Goal: Task Accomplishment & Management: Use online tool/utility

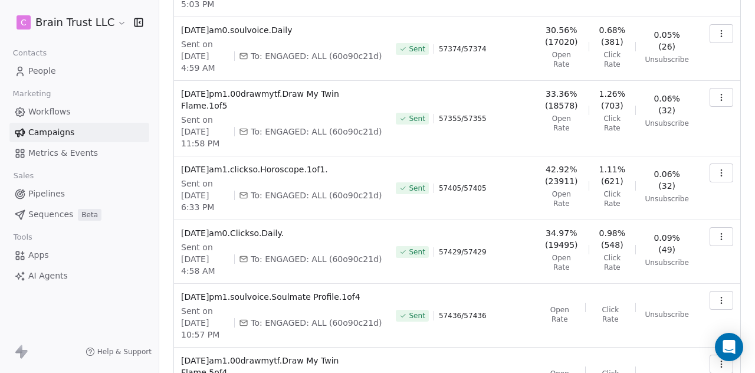
scroll to position [378, 0]
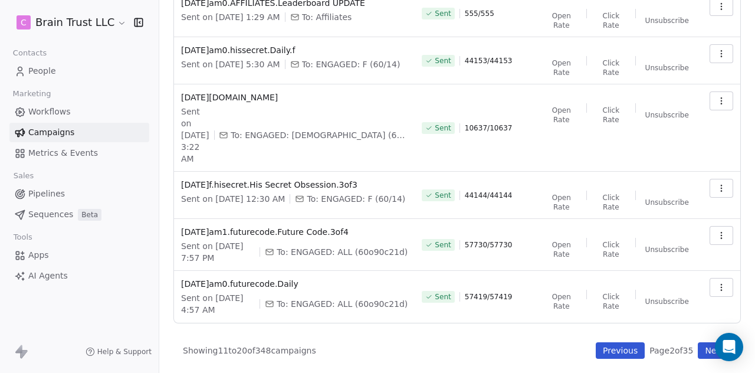
scroll to position [347, 0]
click at [699, 347] on button "Next" at bounding box center [714, 350] width 34 height 17
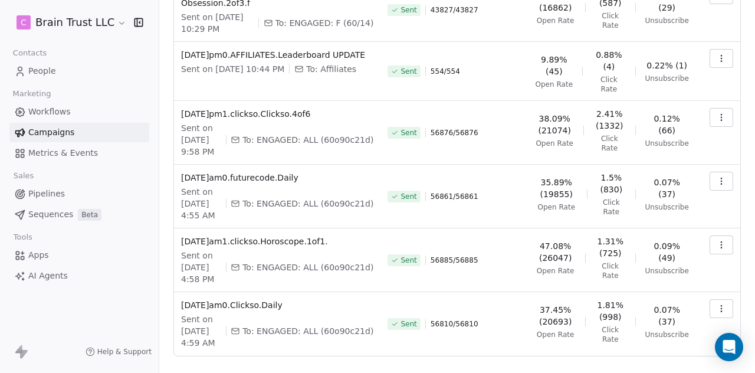
scroll to position [385, 0]
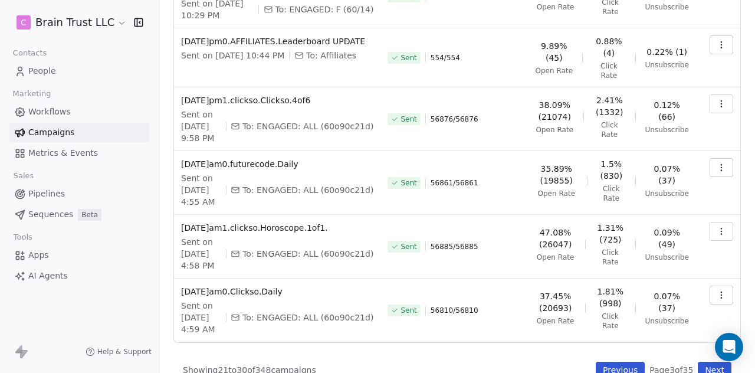
click at [605, 361] on button "Previous" at bounding box center [619, 369] width 49 height 17
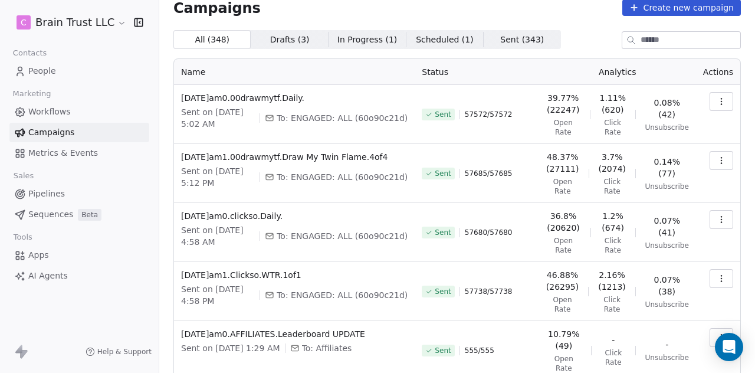
scroll to position [0, 0]
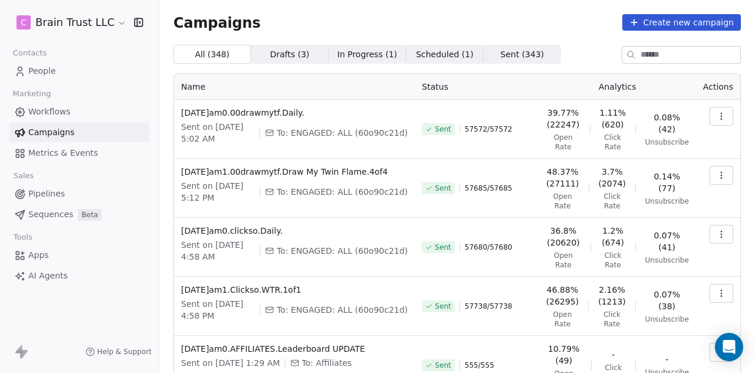
click at [720, 116] on icon "button" at bounding box center [720, 116] width 1 height 1
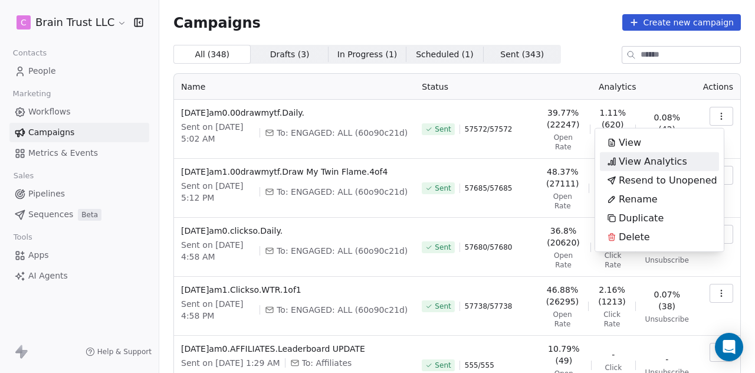
click at [663, 162] on span "View Analytics" at bounding box center [652, 161] width 68 height 14
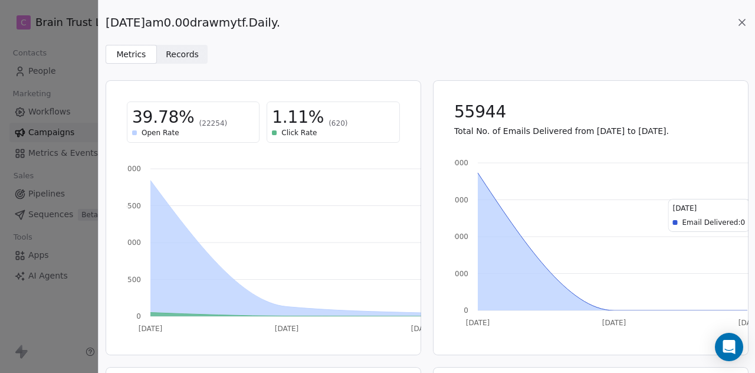
click at [742, 23] on icon at bounding box center [742, 22] width 6 height 6
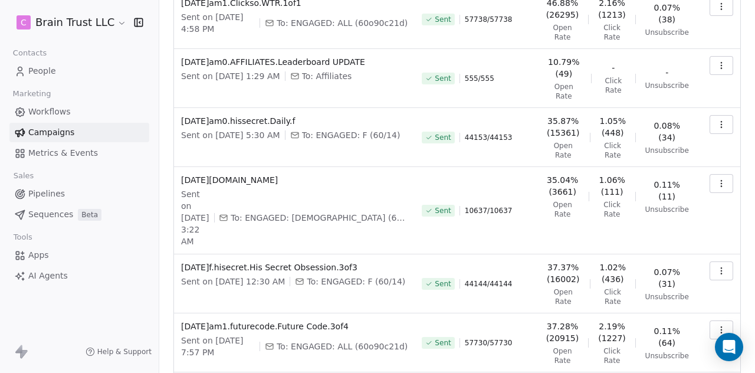
scroll to position [378, 0]
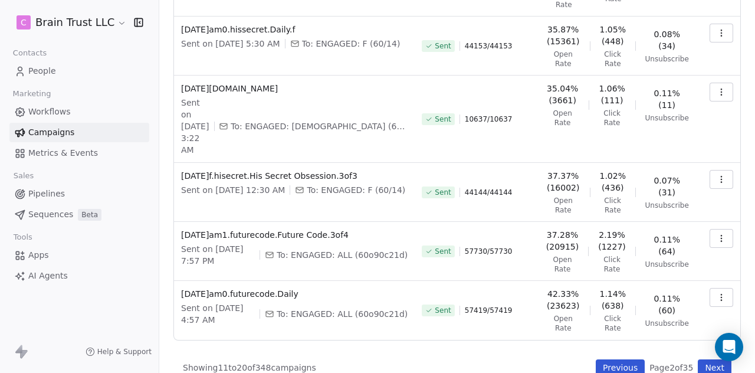
click at [614, 359] on button "Previous" at bounding box center [619, 367] width 49 height 17
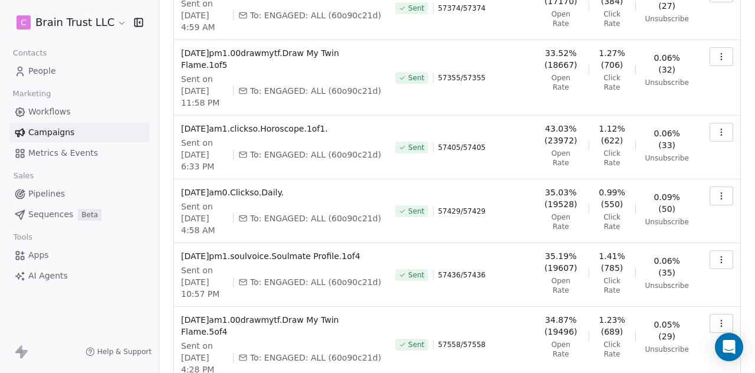
click at [716, 318] on icon "button" at bounding box center [720, 322] width 9 height 9
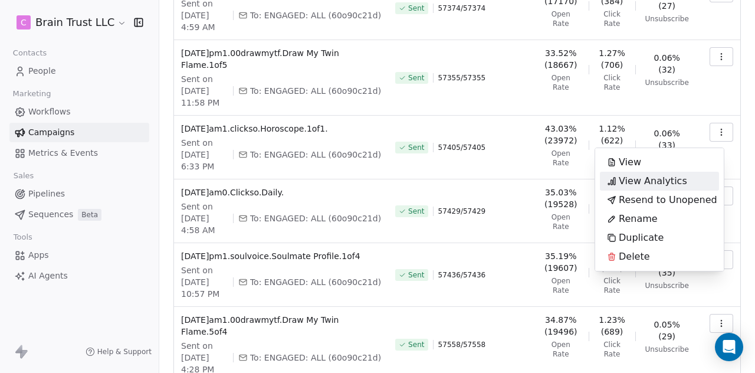
click at [659, 177] on span "View Analytics" at bounding box center [652, 181] width 68 height 14
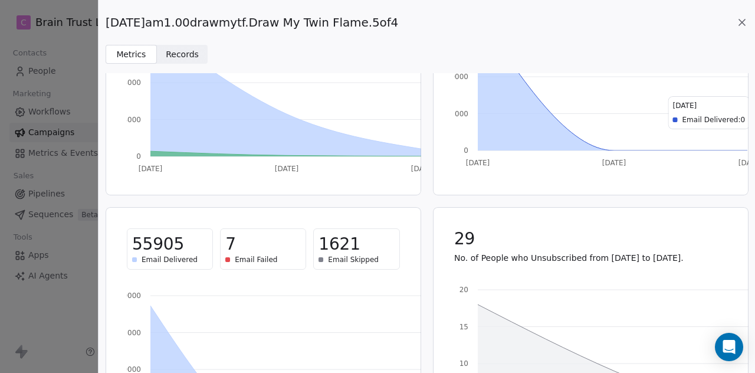
scroll to position [169, 0]
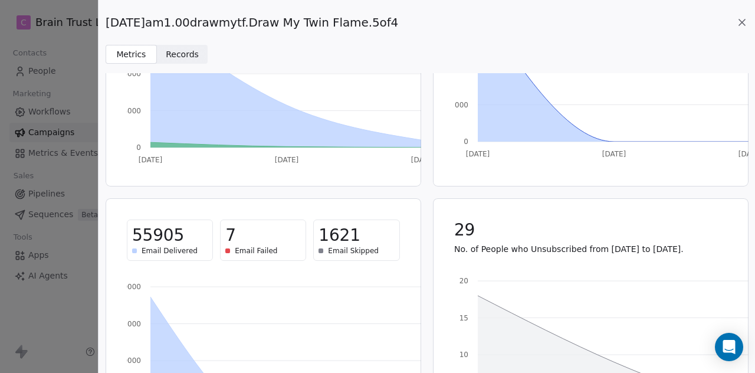
click at [742, 24] on icon at bounding box center [742, 23] width 12 height 12
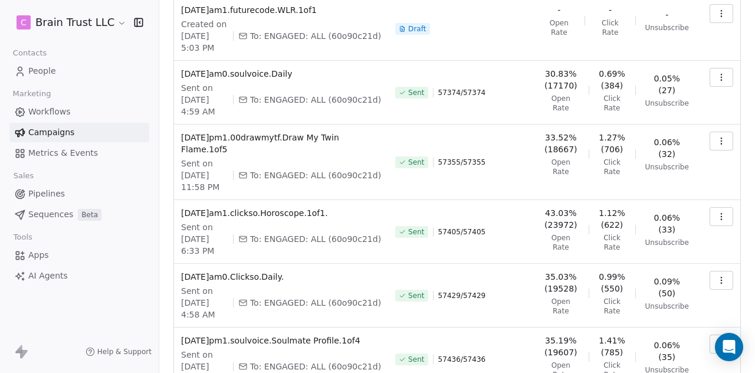
scroll to position [289, 0]
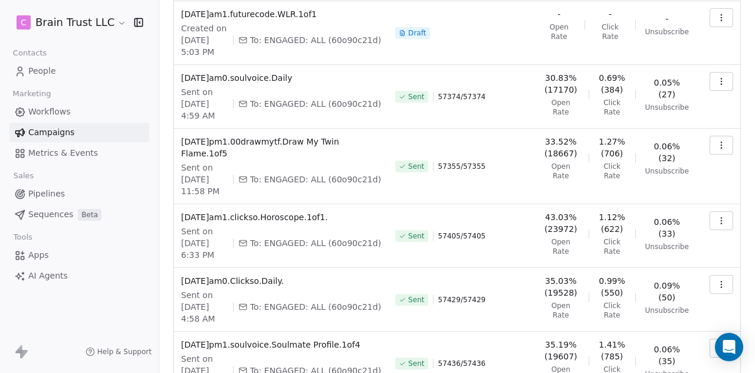
click at [718, 338] on button "button" at bounding box center [721, 347] width 24 height 19
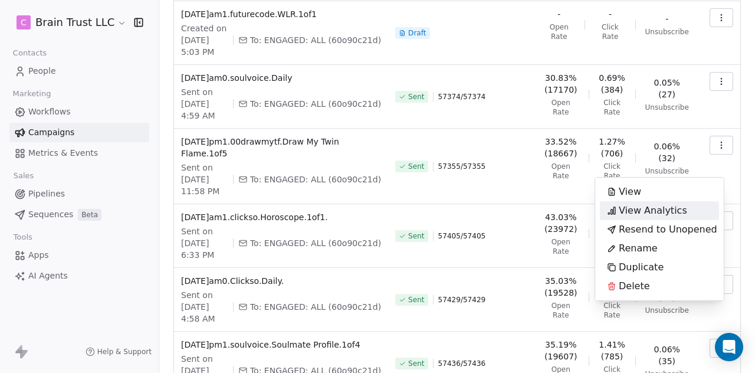
click at [666, 213] on span "View Analytics" at bounding box center [652, 210] width 68 height 14
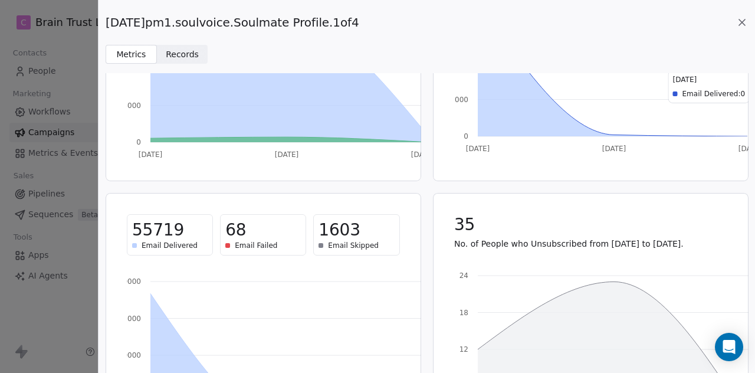
scroll to position [175, 0]
click at [739, 23] on icon at bounding box center [742, 23] width 12 height 12
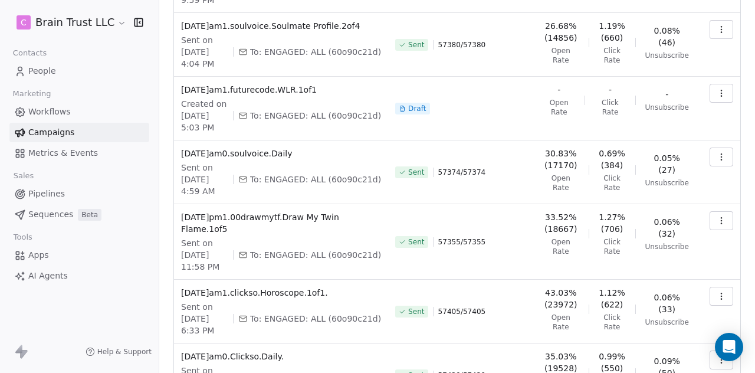
scroll to position [213, 0]
click at [709, 351] on button "button" at bounding box center [721, 360] width 24 height 19
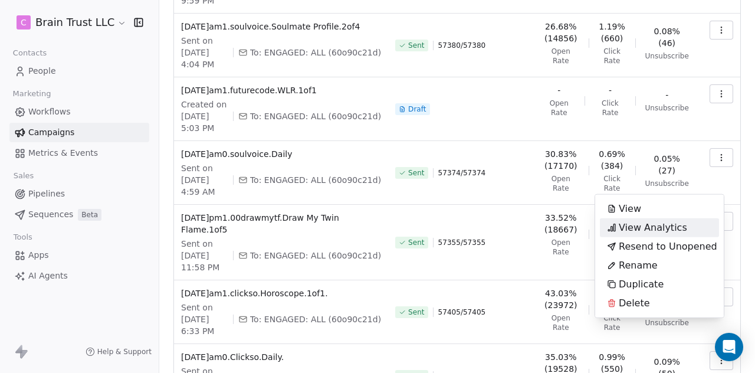
click at [638, 226] on span "View Analytics" at bounding box center [652, 227] width 68 height 14
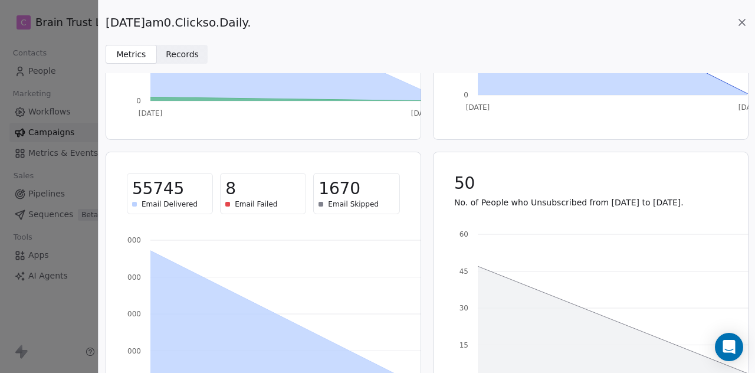
scroll to position [225, 0]
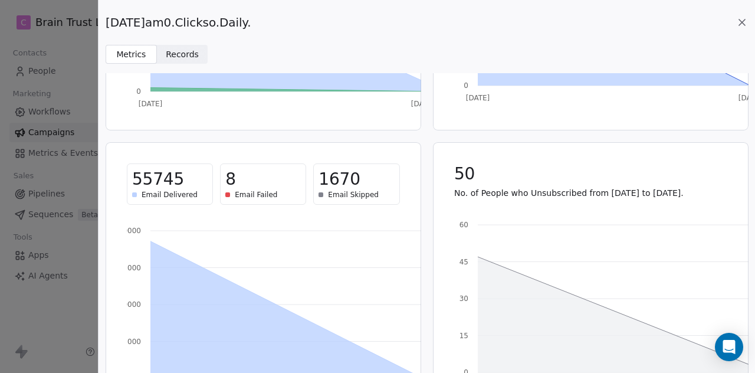
click at [740, 21] on icon at bounding box center [742, 22] width 6 height 6
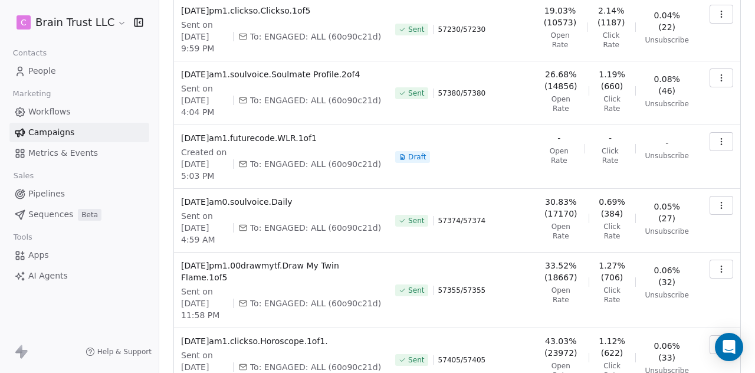
scroll to position [164, 0]
click at [716, 341] on icon "button" at bounding box center [720, 345] width 9 height 9
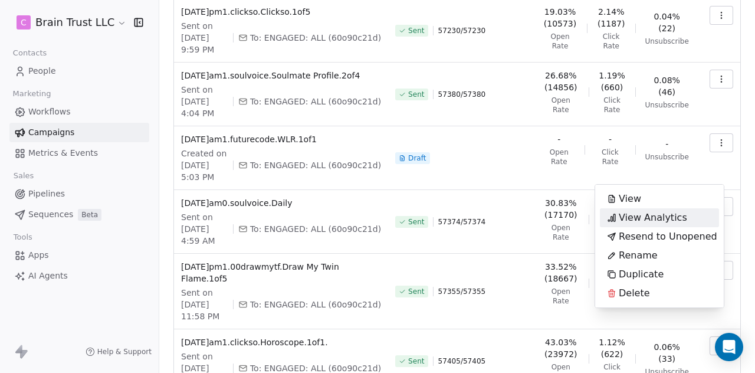
click at [662, 213] on span "View Analytics" at bounding box center [652, 217] width 68 height 14
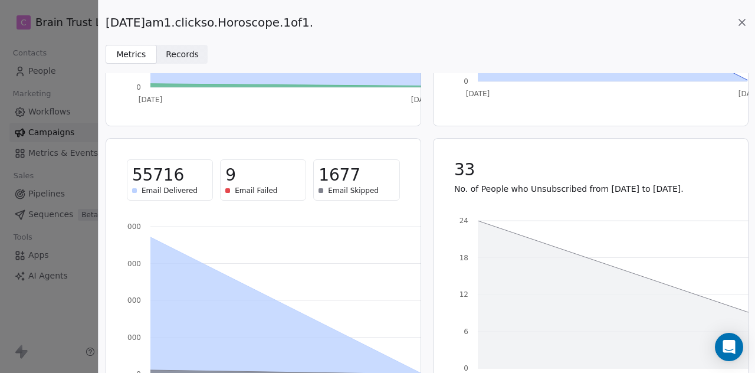
scroll to position [230, 0]
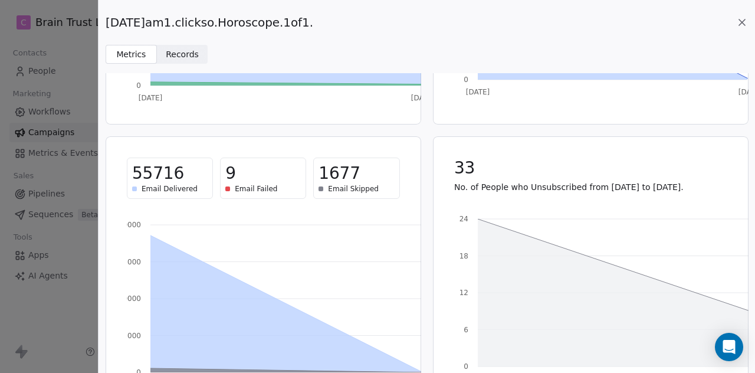
click at [743, 22] on icon at bounding box center [742, 23] width 12 height 12
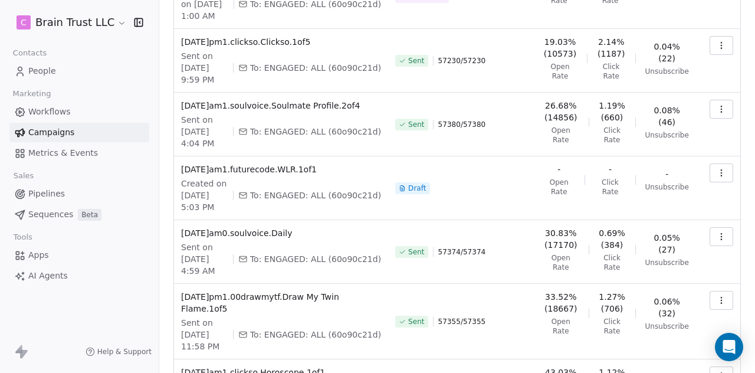
scroll to position [132, 0]
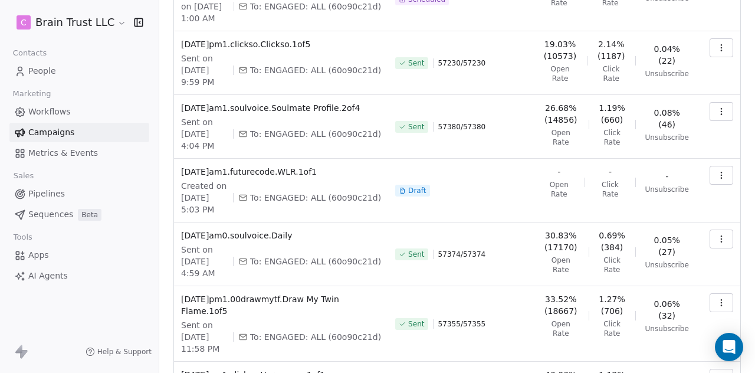
click at [713, 294] on button "button" at bounding box center [721, 302] width 24 height 19
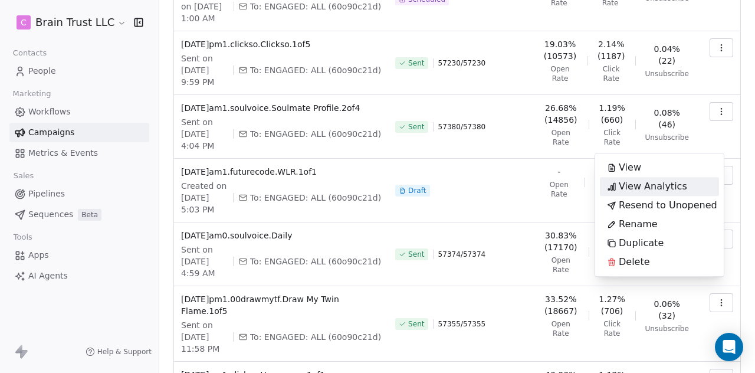
click at [661, 188] on span "View Analytics" at bounding box center [652, 186] width 68 height 14
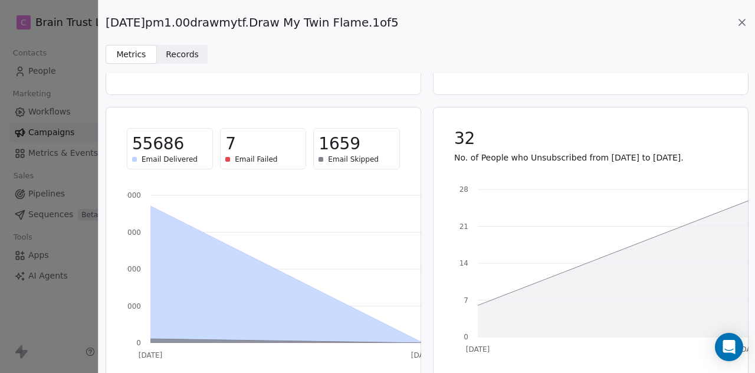
scroll to position [275, 0]
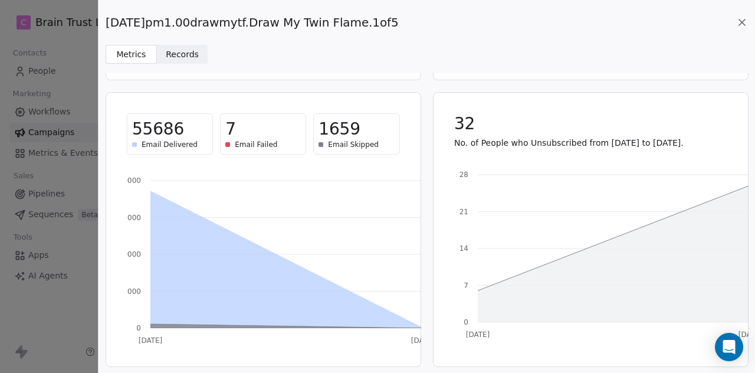
click at [743, 22] on icon at bounding box center [742, 23] width 12 height 12
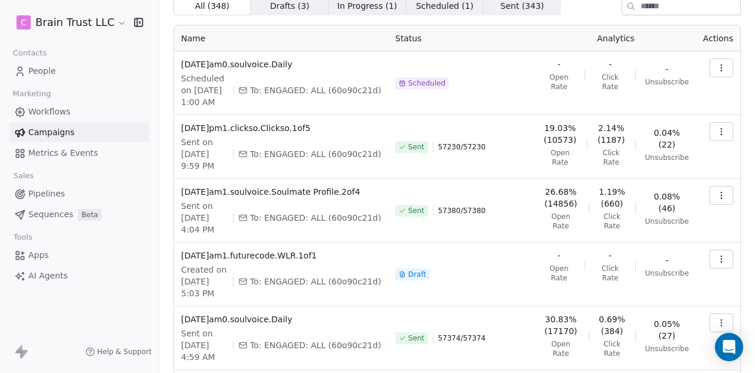
scroll to position [48, 0]
click at [720, 325] on icon "button" at bounding box center [720, 325] width 1 height 1
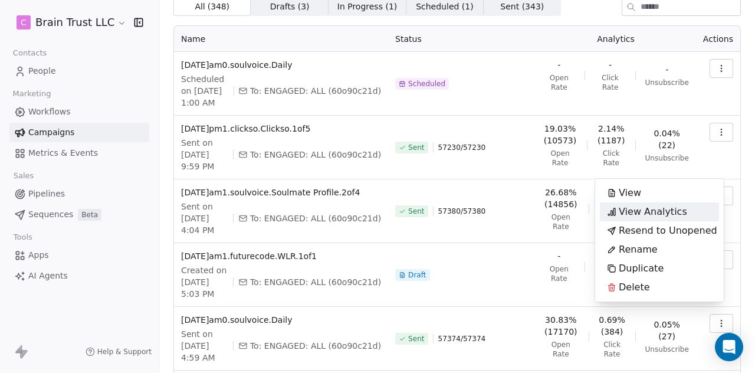
click at [660, 210] on span "View Analytics" at bounding box center [652, 212] width 68 height 14
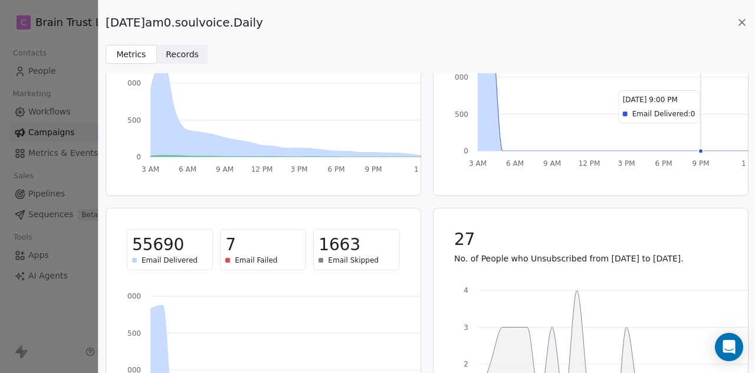
scroll to position [159, 0]
click at [745, 22] on icon at bounding box center [742, 23] width 12 height 12
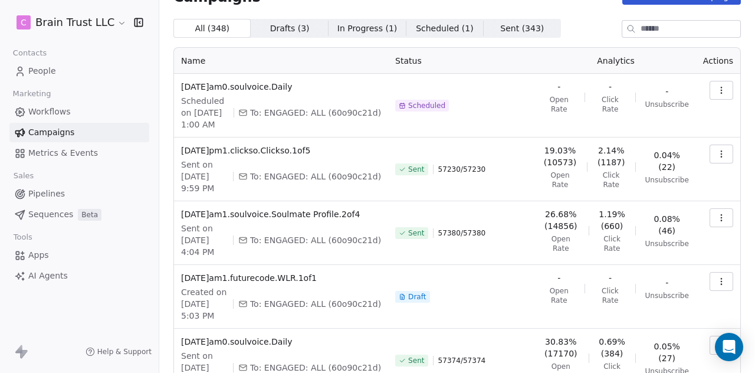
scroll to position [0, 0]
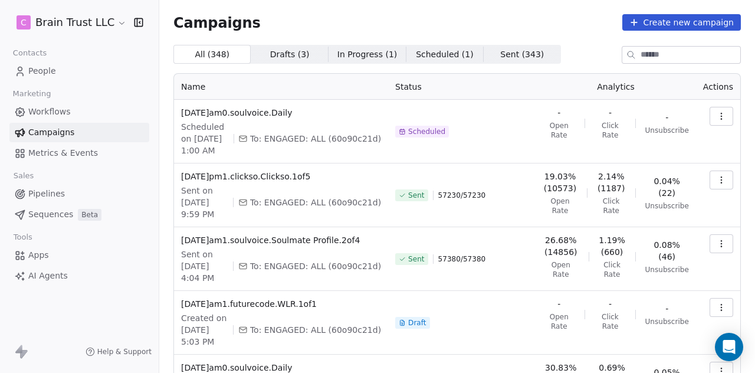
click at [716, 239] on icon "button" at bounding box center [720, 243] width 9 height 9
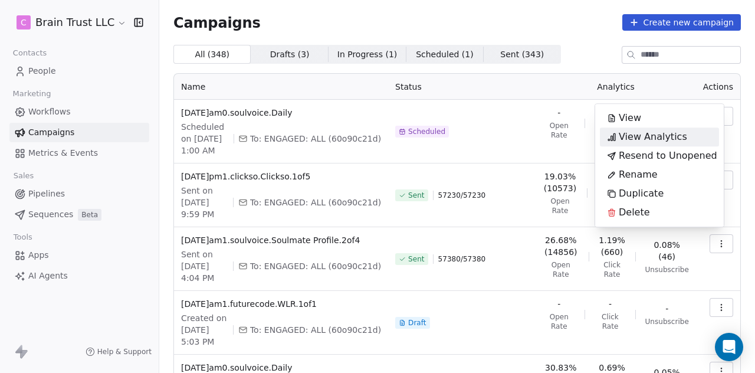
click at [645, 136] on span "View Analytics" at bounding box center [652, 137] width 68 height 14
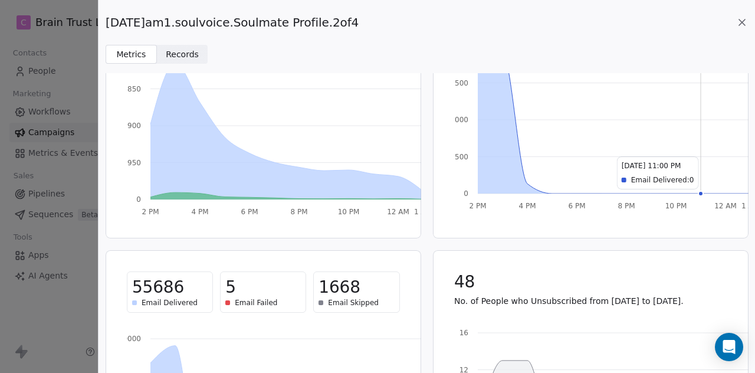
scroll to position [117, 0]
click at [743, 22] on icon at bounding box center [742, 23] width 12 height 12
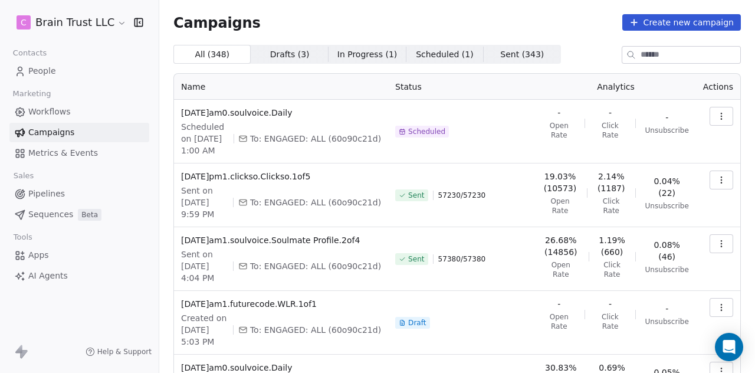
click at [716, 180] on icon "button" at bounding box center [720, 179] width 9 height 9
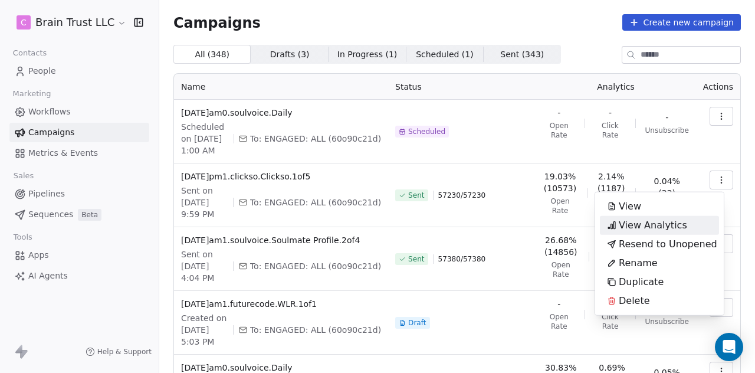
click at [646, 225] on span "View Analytics" at bounding box center [652, 225] width 68 height 14
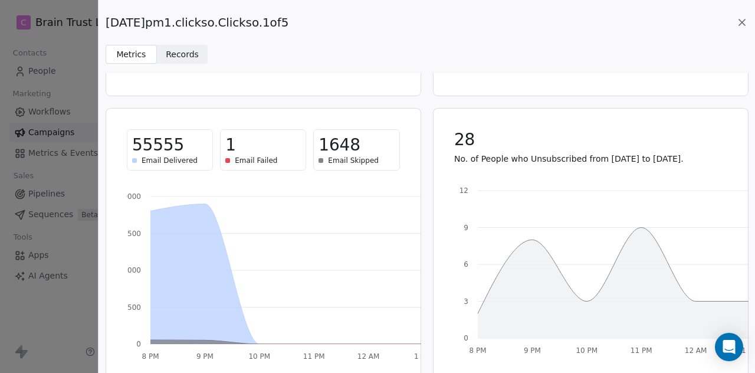
scroll to position [259, 0]
click at [742, 21] on icon at bounding box center [742, 22] width 6 height 6
